Goal: Information Seeking & Learning: Learn about a topic

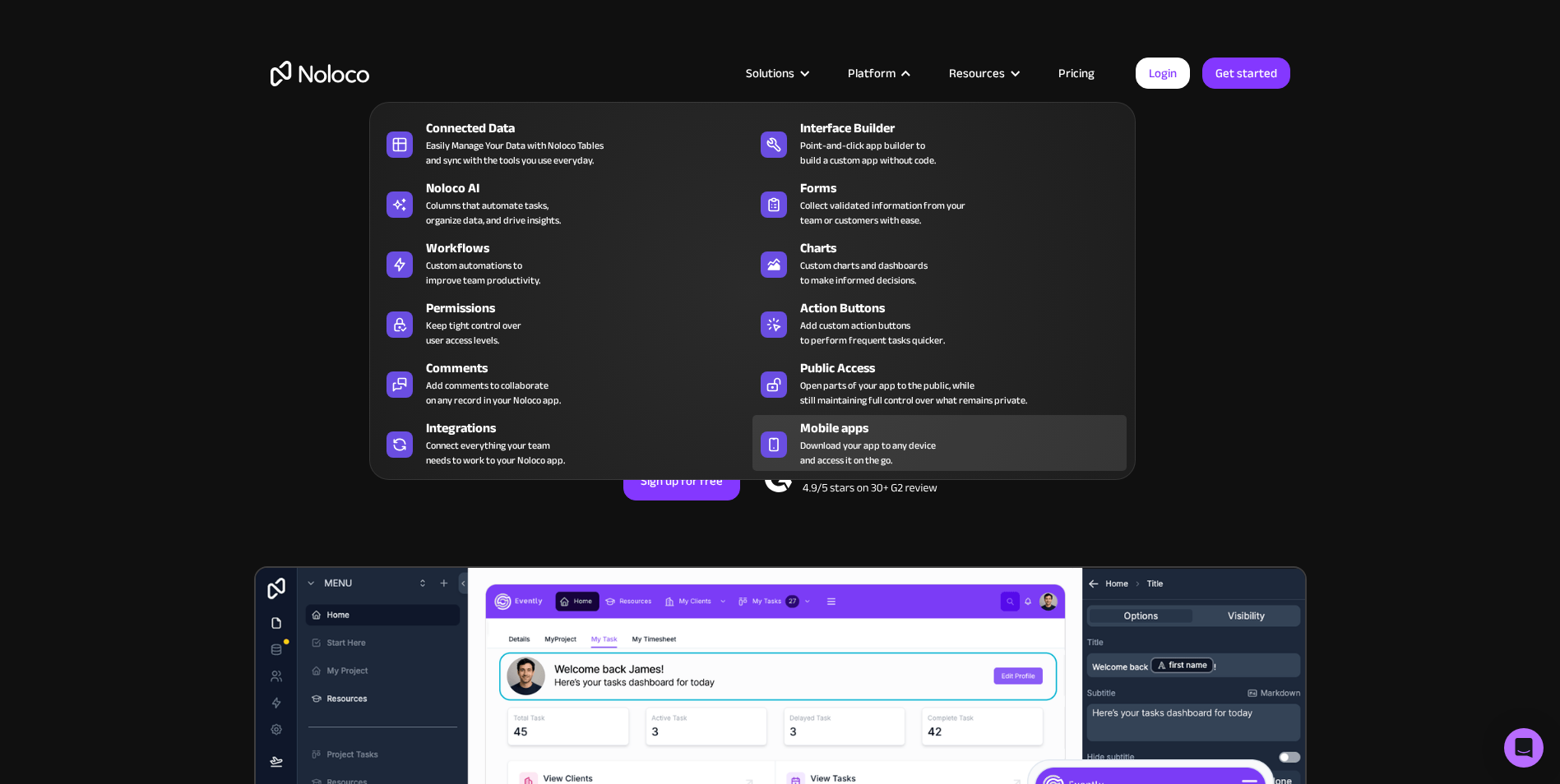
click at [837, 434] on div "Mobile apps" at bounding box center [967, 428] width 334 height 20
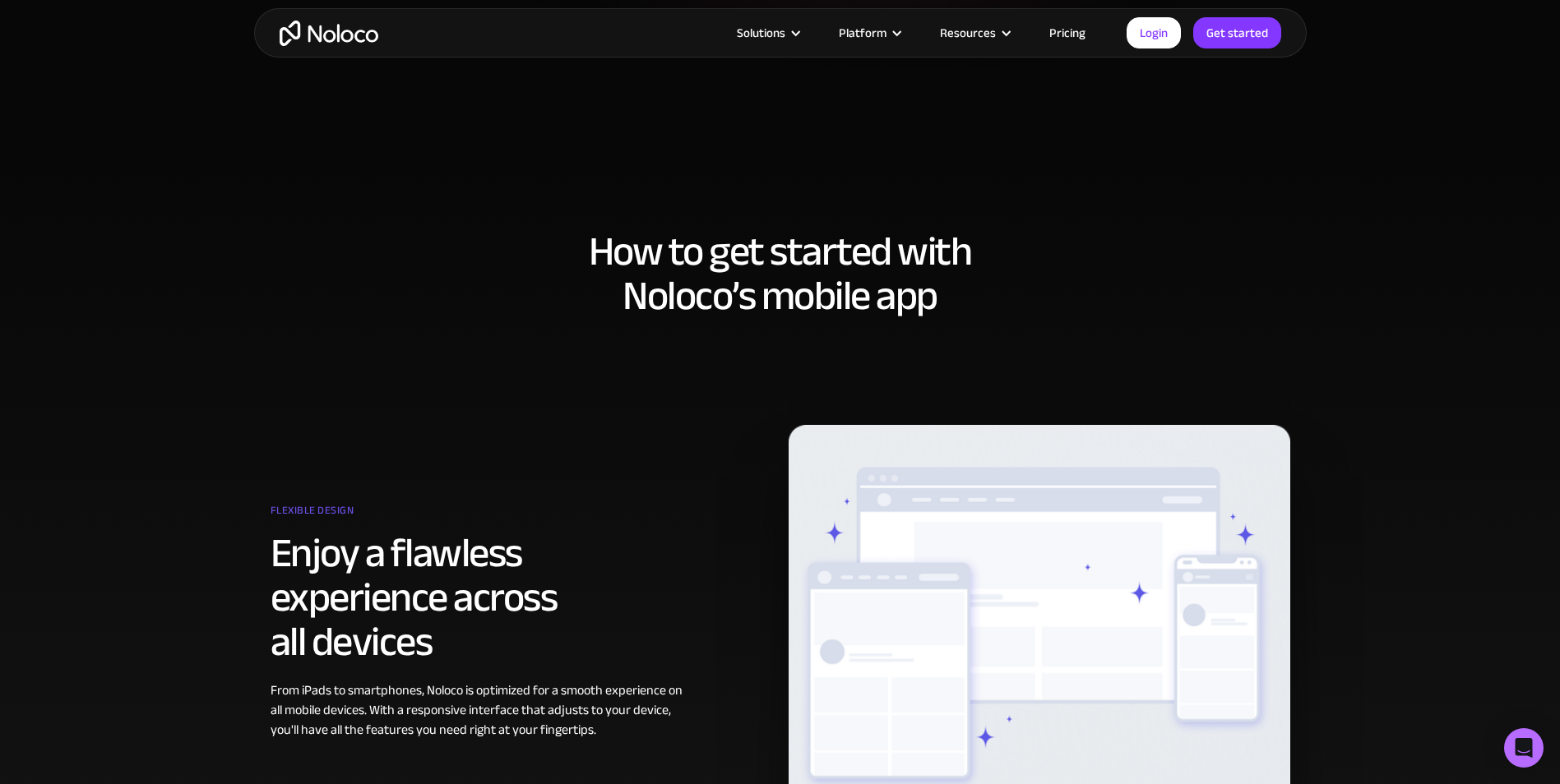
scroll to position [495, 0]
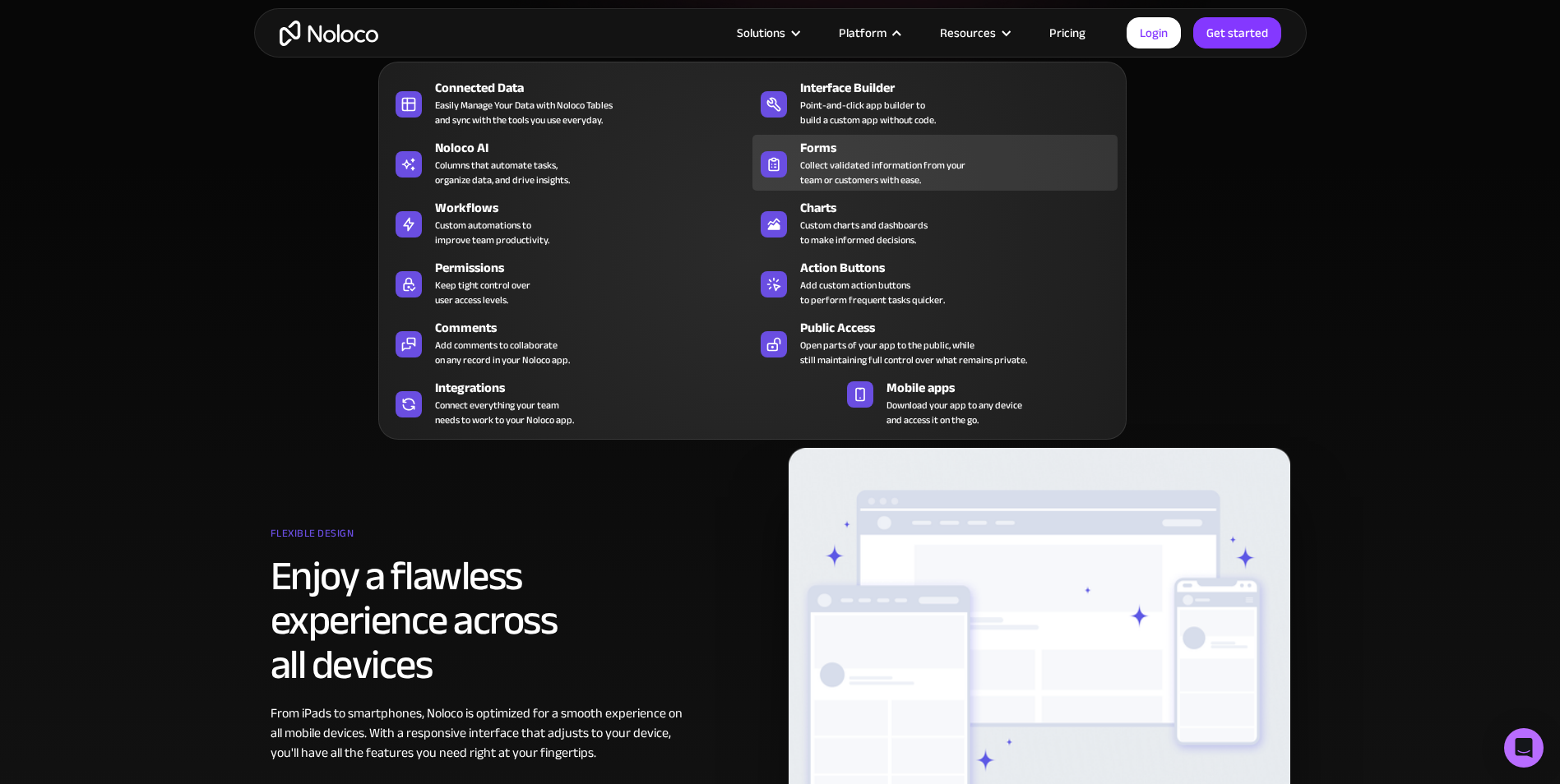
click at [965, 171] on div "Forms Collect validated information from your team or customers with ease." at bounding box center [955, 163] width 309 height 49
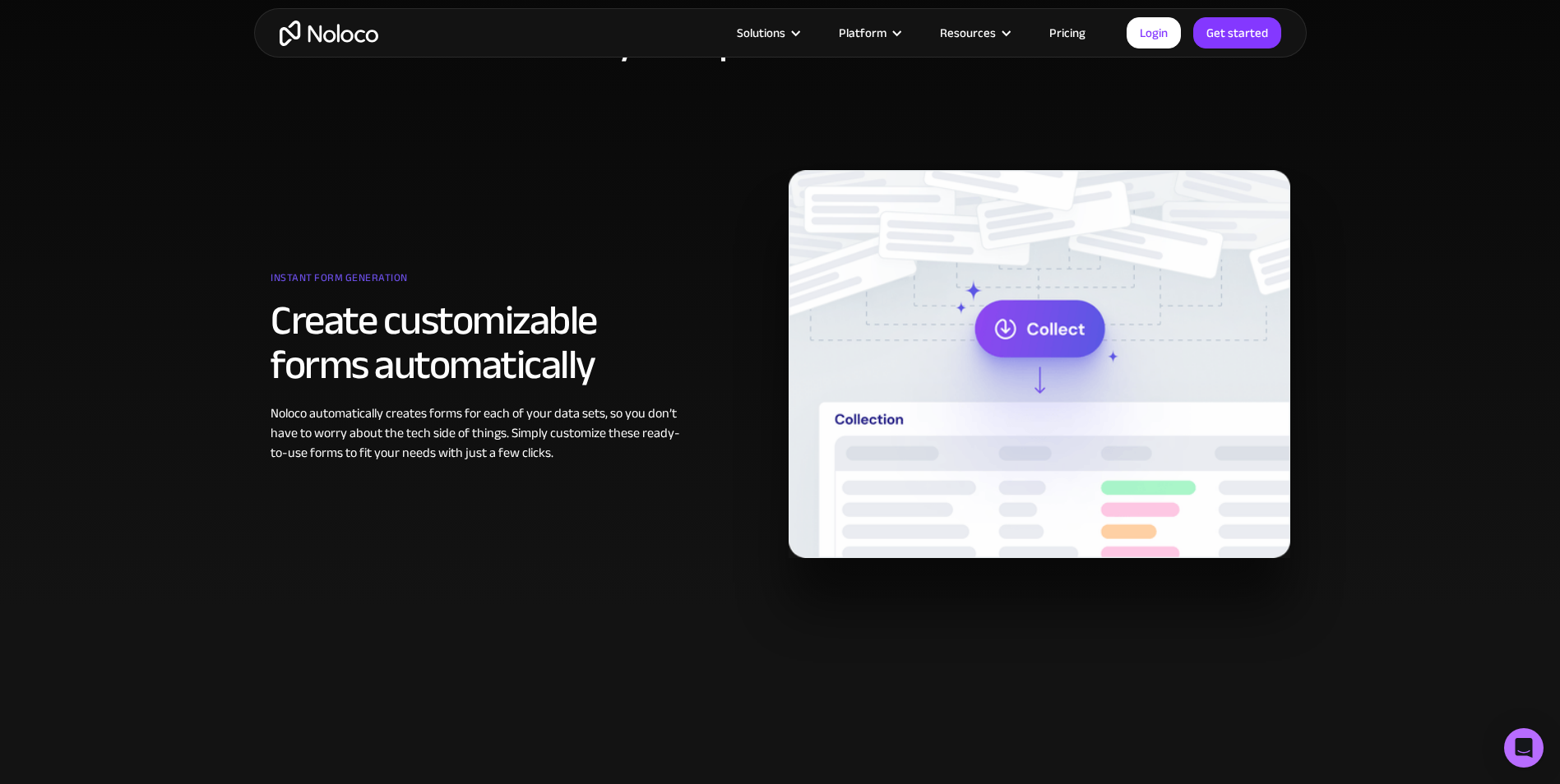
scroll to position [1206, 0]
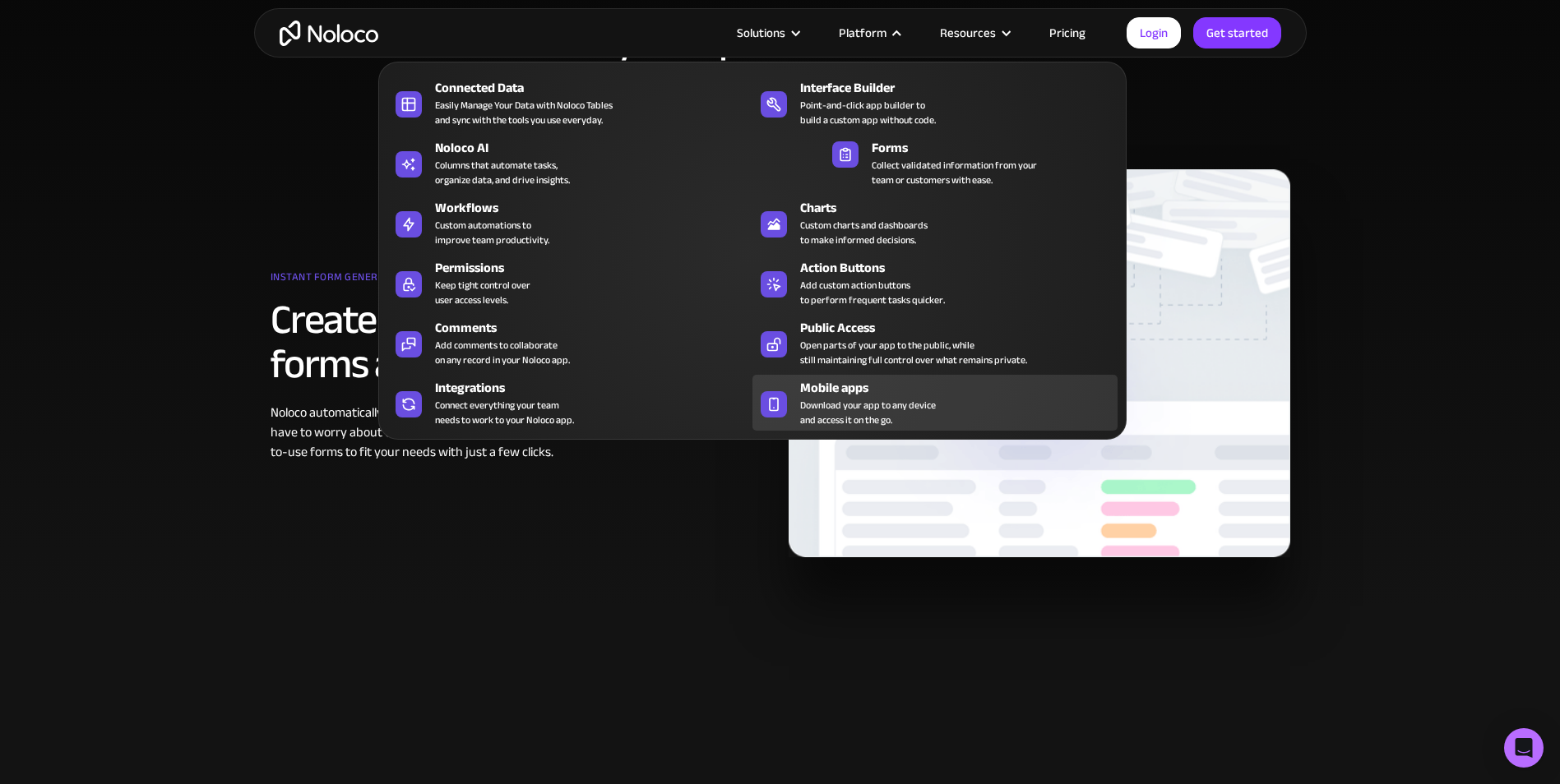
click at [878, 378] on div "Mobile apps" at bounding box center [962, 387] width 325 height 20
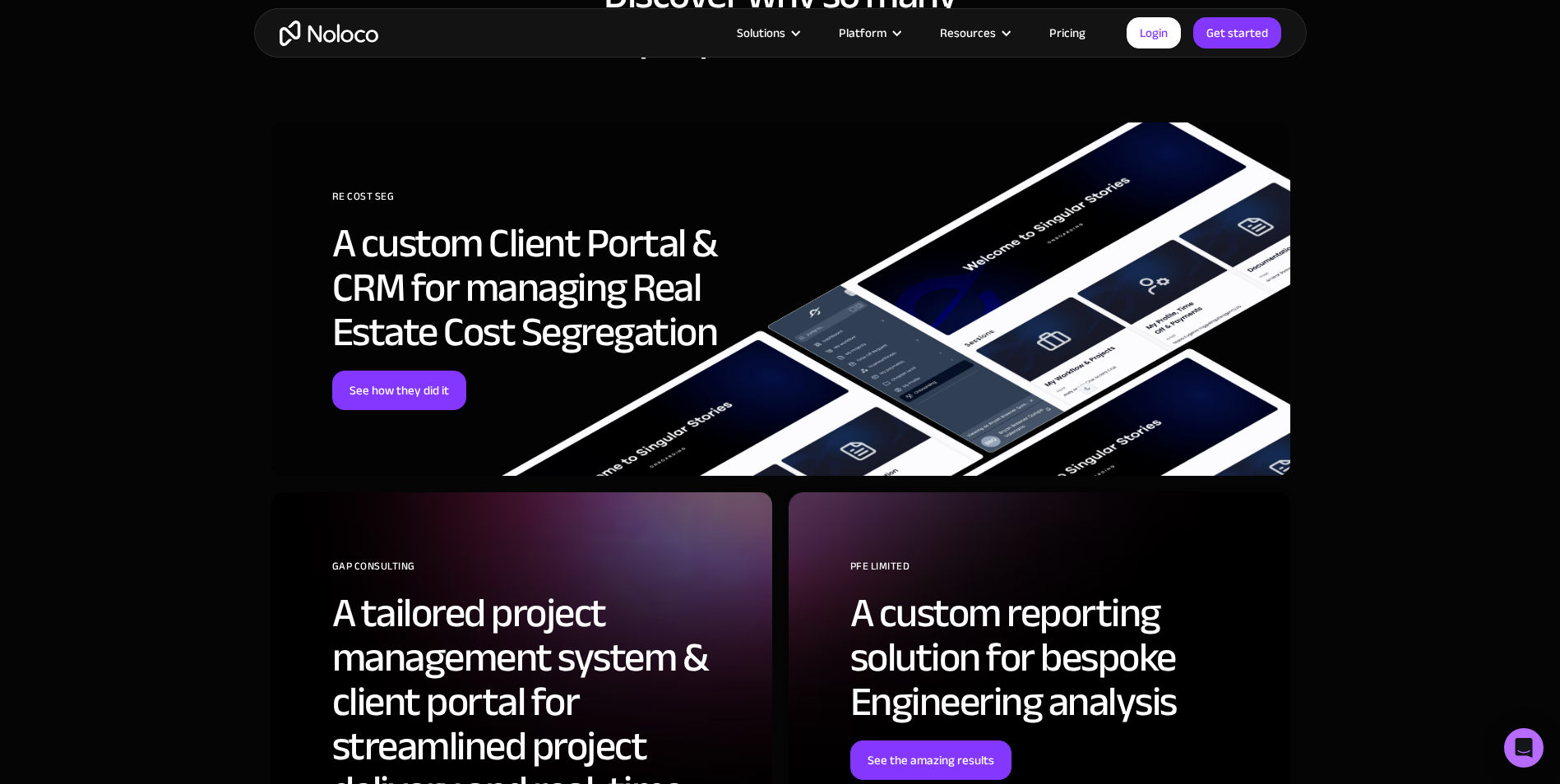
scroll to position [4055, 0]
